Goal: Task Accomplishment & Management: Use online tool/utility

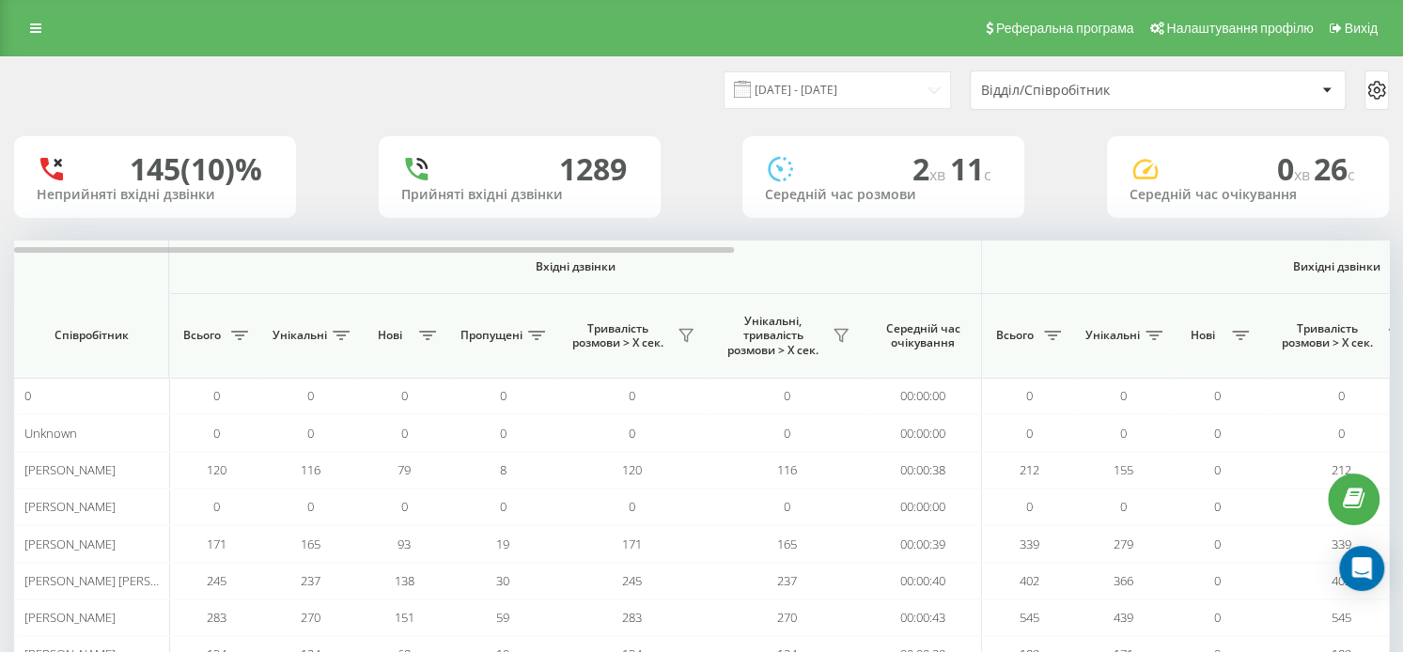
drag, startPoint x: 115, startPoint y: 173, endPoint x: 267, endPoint y: 165, distance: 152.5
click at [267, 165] on div "145 (10)%" at bounding box center [155, 169] width 237 height 36
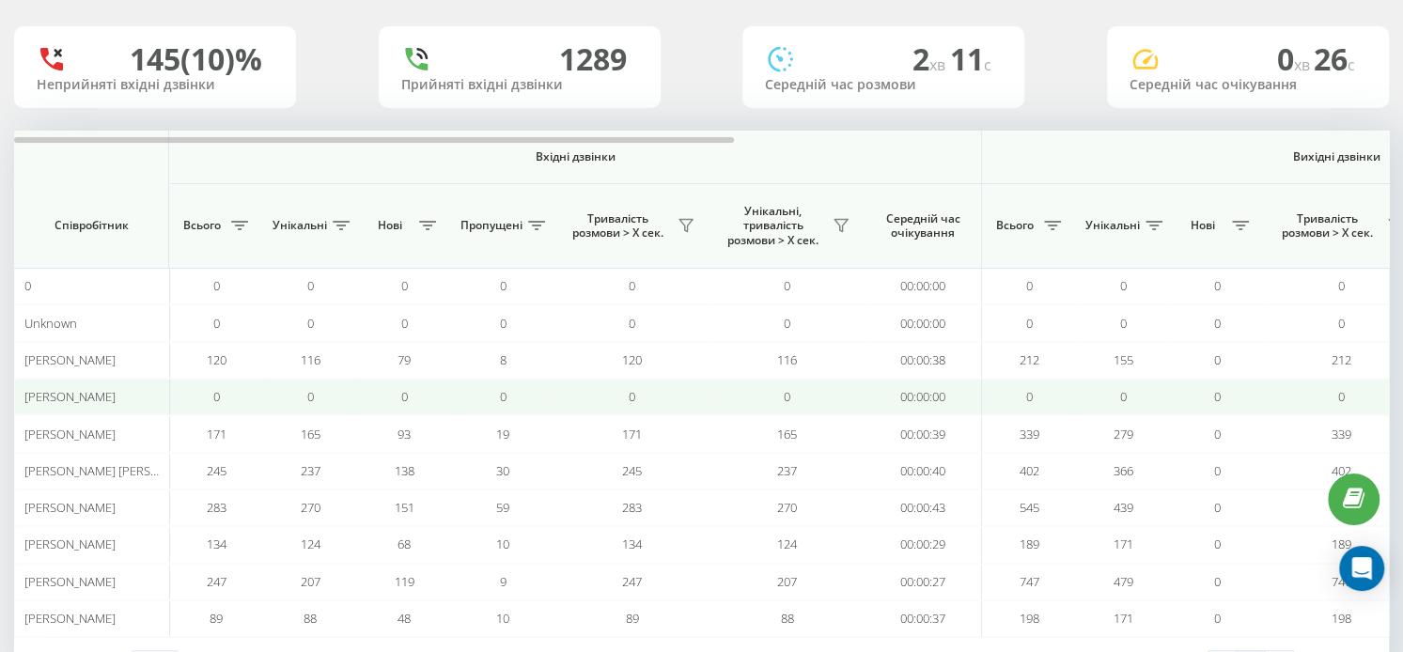
scroll to position [182, 0]
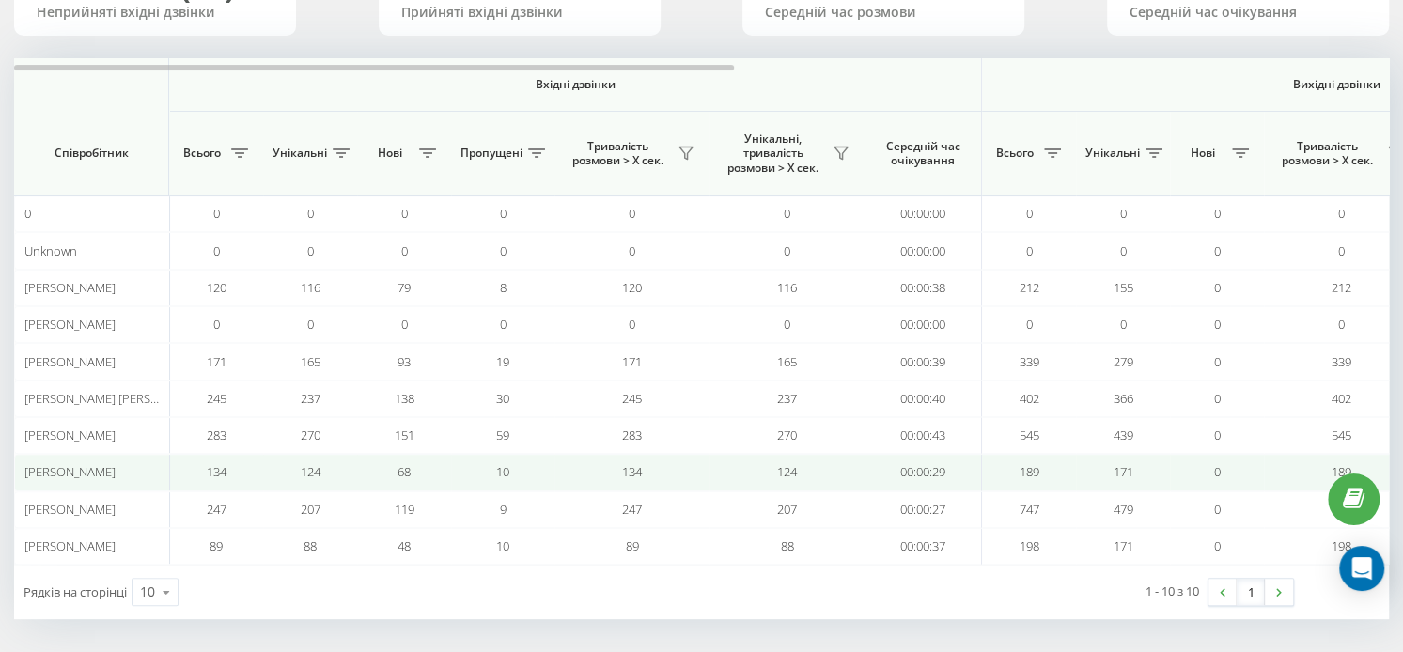
click at [72, 469] on span "[PERSON_NAME]" at bounding box center [69, 471] width 91 height 17
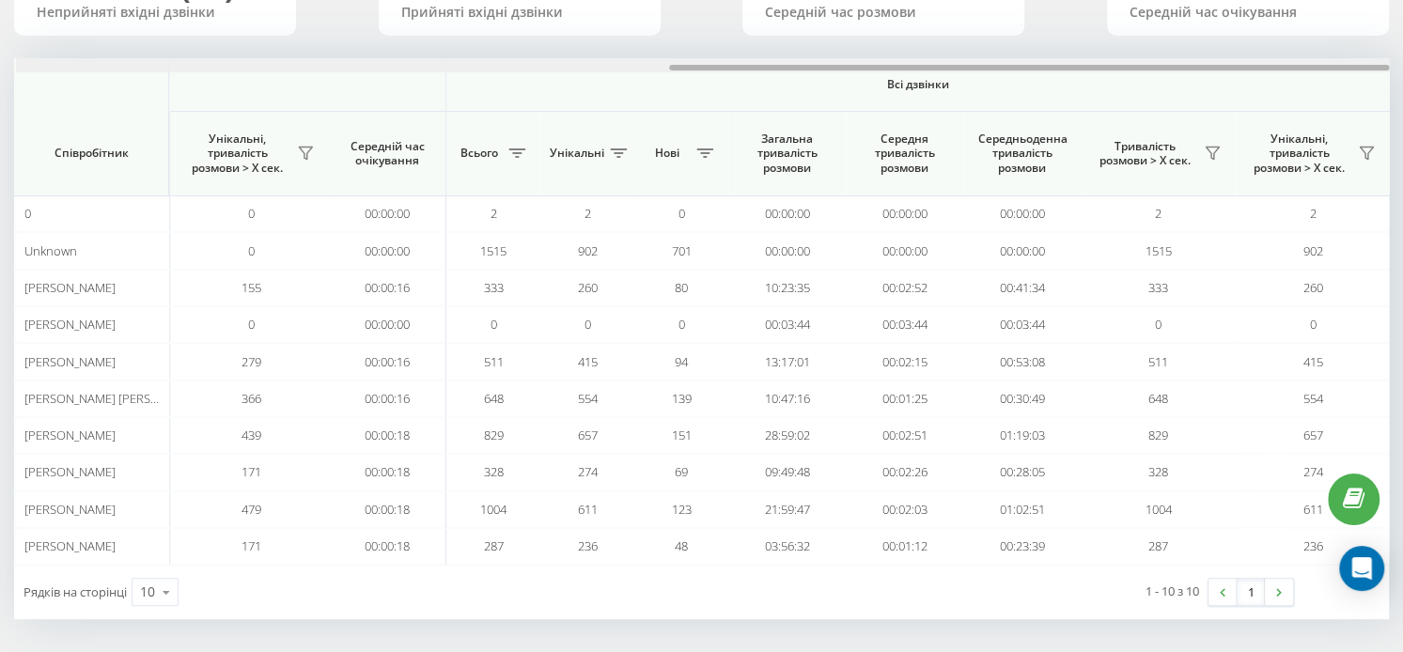
scroll to position [0, 1247]
drag, startPoint x: 680, startPoint y: 64, endPoint x: 1419, endPoint y: -1, distance: 742.6
click at [1402, 0] on html "[DOMAIN_NAME] Проекти [DOMAIN_NAME] Дашборд Центр звернень Аналiтика Ваші звіти…" at bounding box center [701, 144] width 1403 height 652
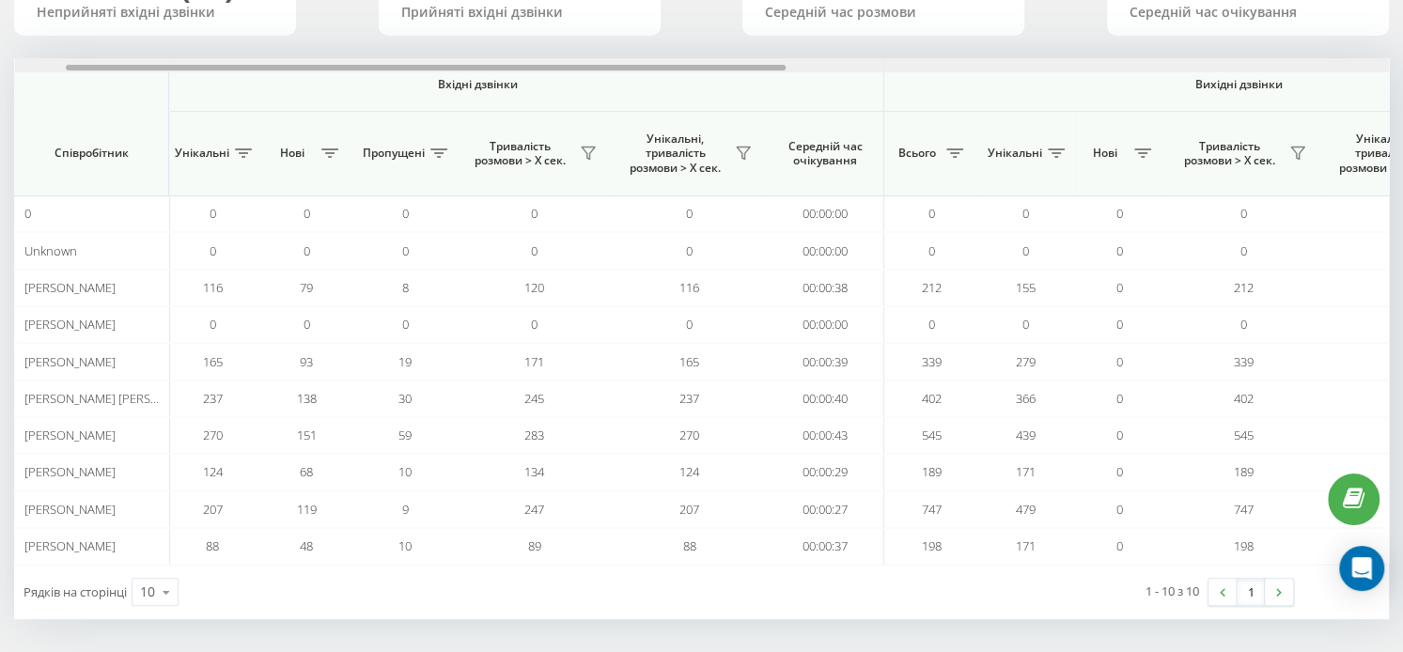
drag, startPoint x: 946, startPoint y: 69, endPoint x: 348, endPoint y: 94, distance: 598.4
click at [345, 94] on div "Вхідні дзвінки Вихідні дзвінки Всі дзвінки Співробітник Всього Унікальні Нові П…" at bounding box center [701, 311] width 1375 height 507
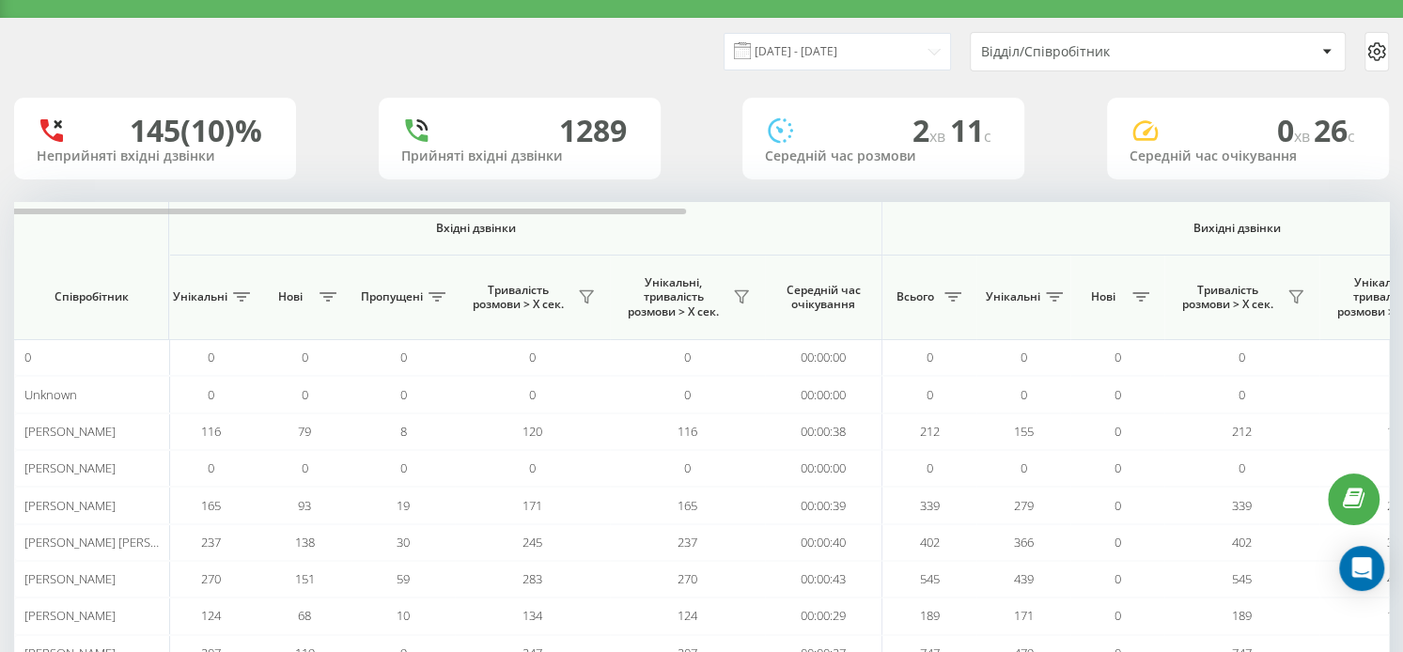
scroll to position [0, 0]
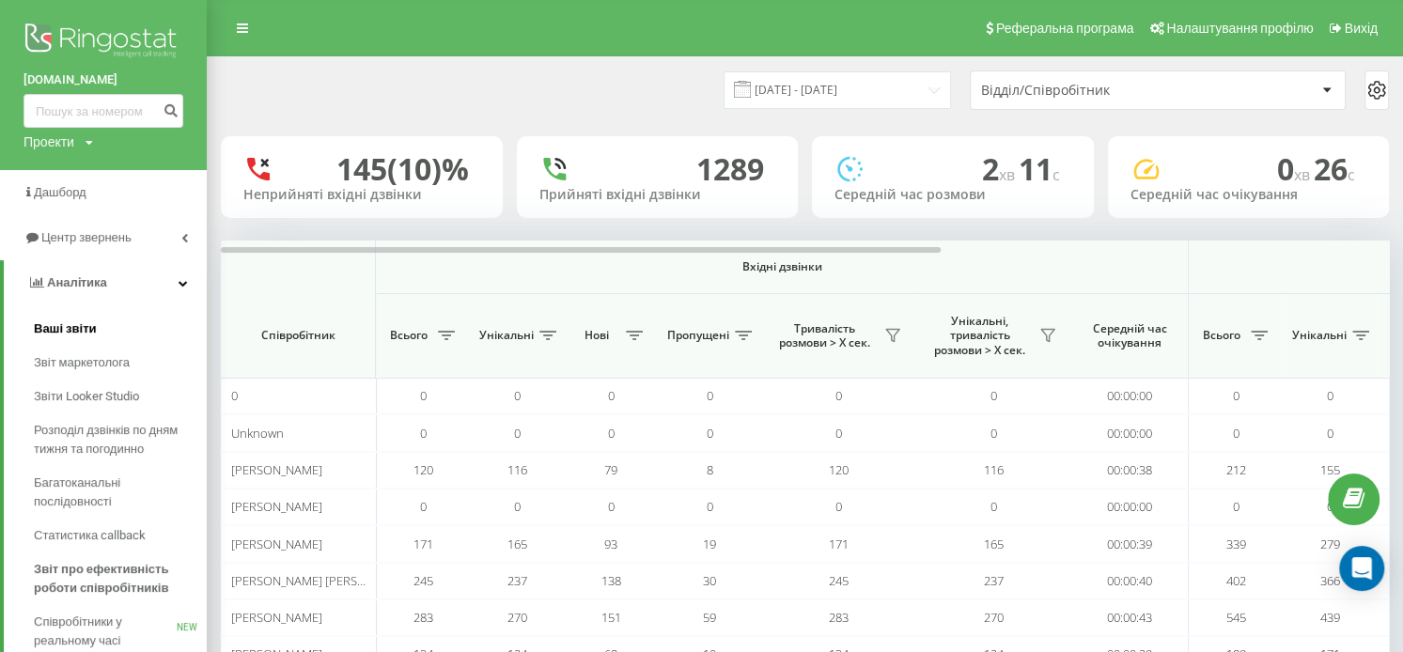
click at [92, 326] on span "Ваші звіти" at bounding box center [65, 329] width 63 height 19
click at [113, 241] on span "Центр звернень" at bounding box center [89, 237] width 96 height 14
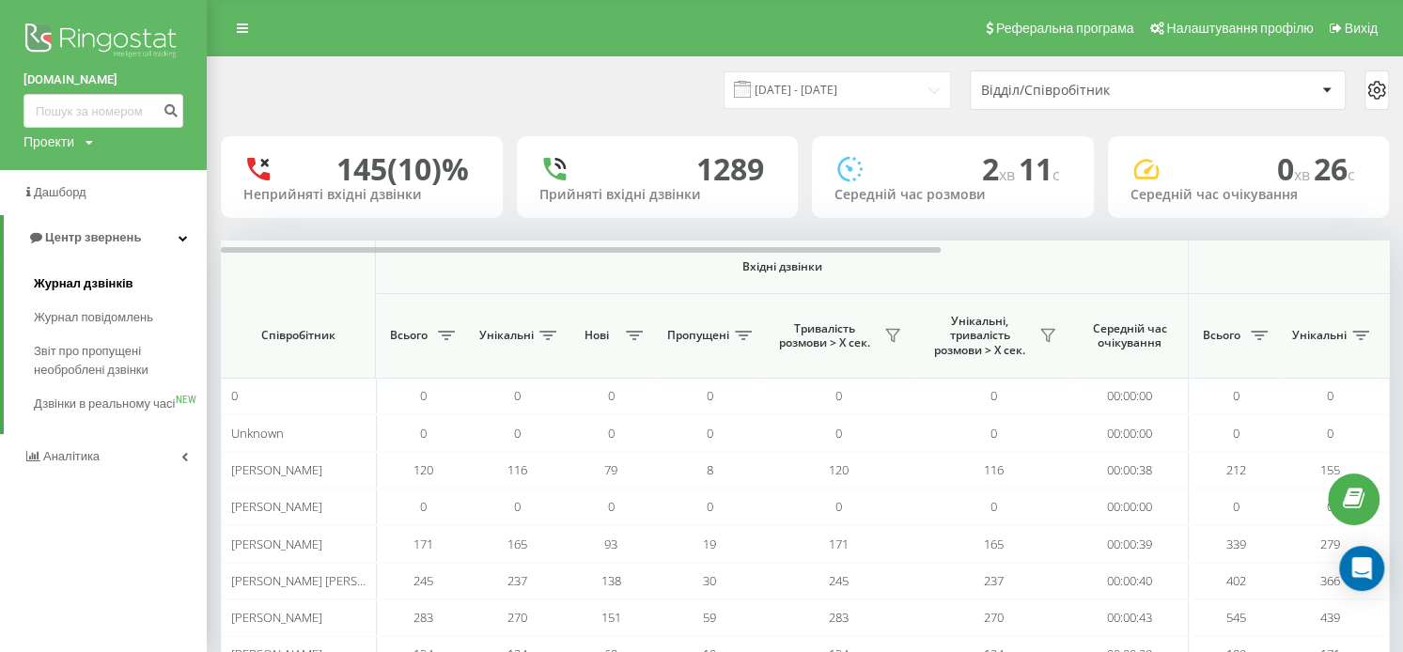
click at [133, 279] on link "Журнал дзвінків" at bounding box center [120, 284] width 173 height 34
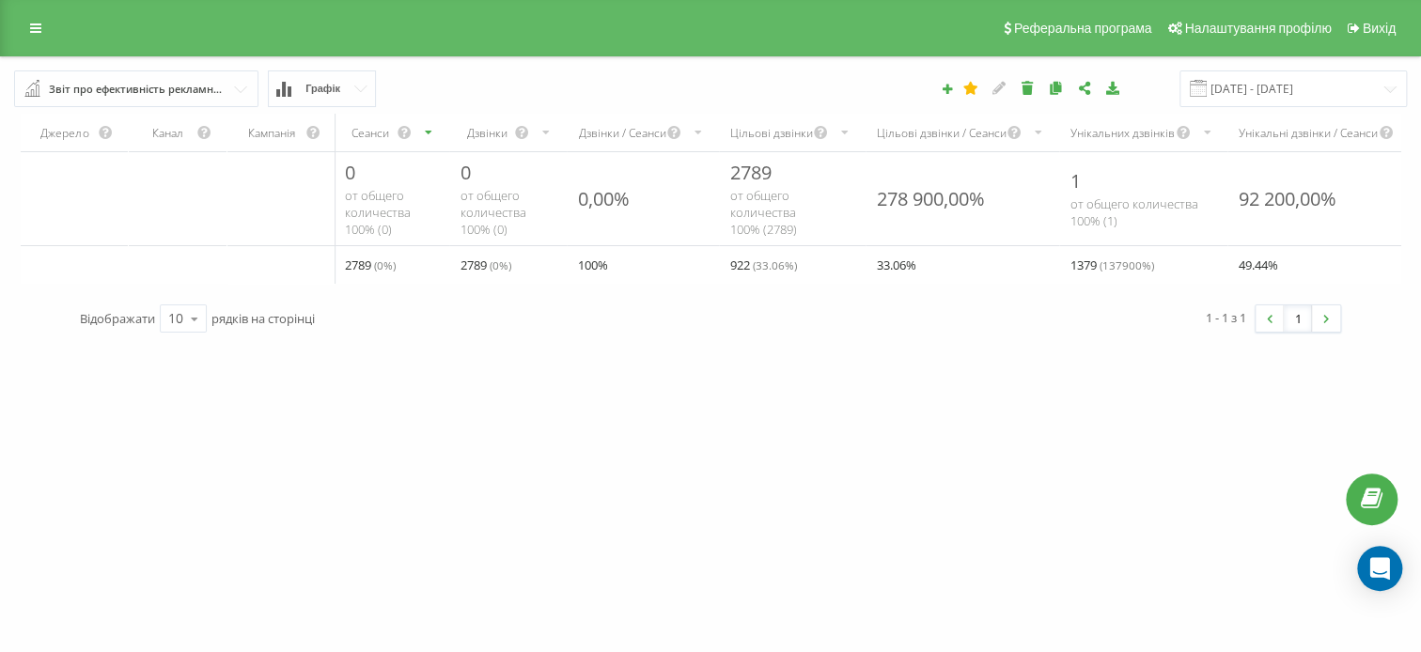
drag, startPoint x: 196, startPoint y: 506, endPoint x: 85, endPoint y: 224, distance: 303.0
click at [85, 224] on th "scrollable content" at bounding box center [74, 199] width 107 height 94
click at [41, 26] on link at bounding box center [36, 28] width 34 height 26
